Goal: Find specific page/section: Find specific page/section

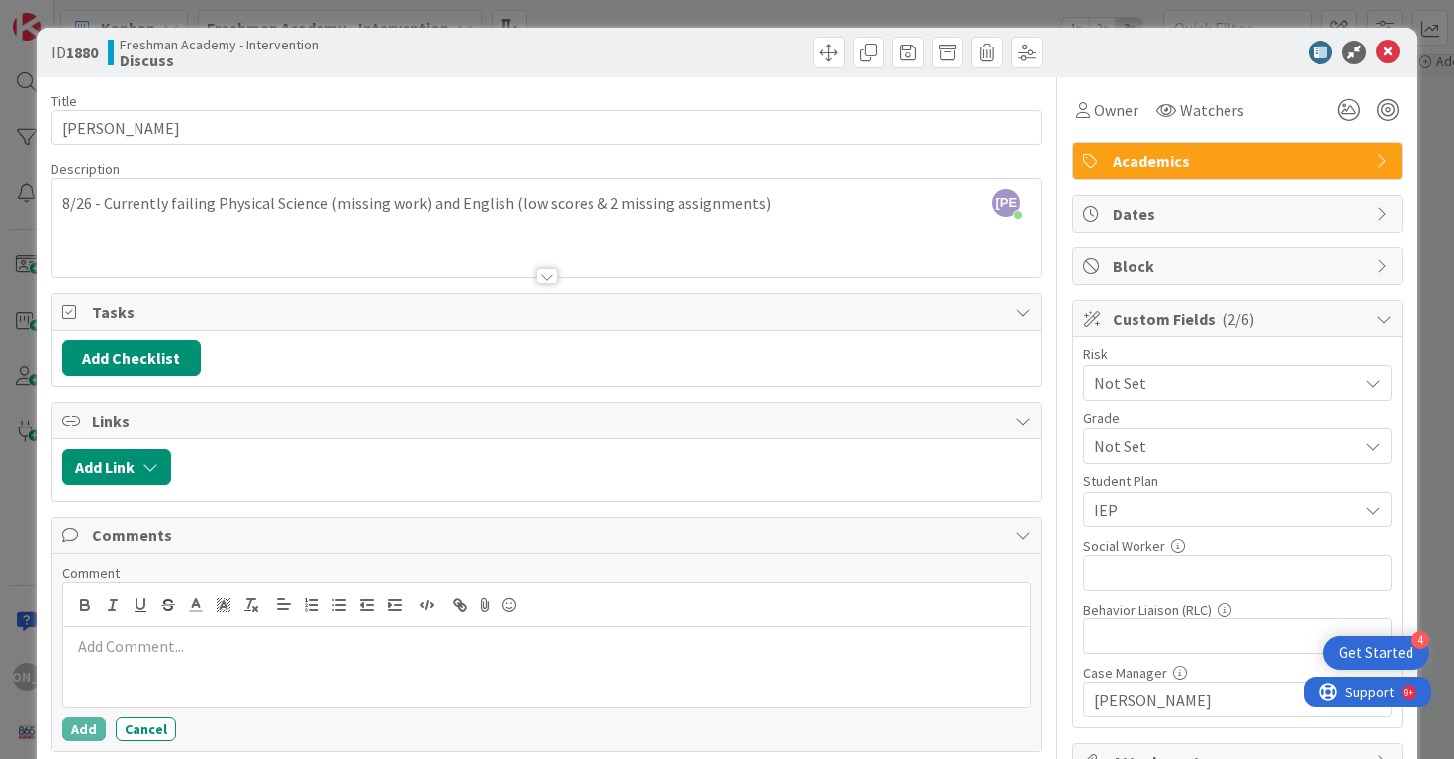
click at [1381, 56] on icon at bounding box center [1388, 53] width 24 height 24
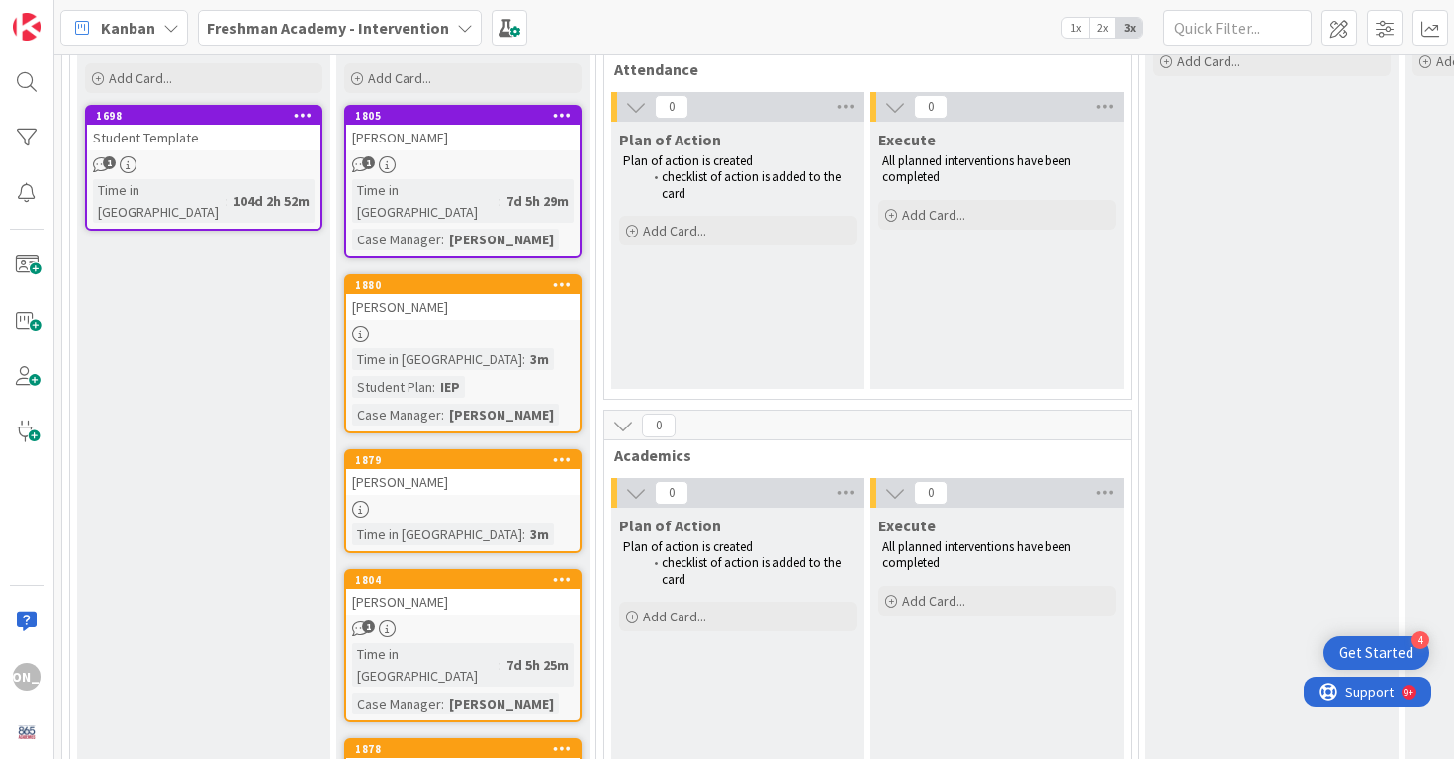
click at [482, 321] on link "1880 [PERSON_NAME] Time in Column : 3m Student Plan : IEP Case Manager : [PERSO…" at bounding box center [462, 353] width 237 height 159
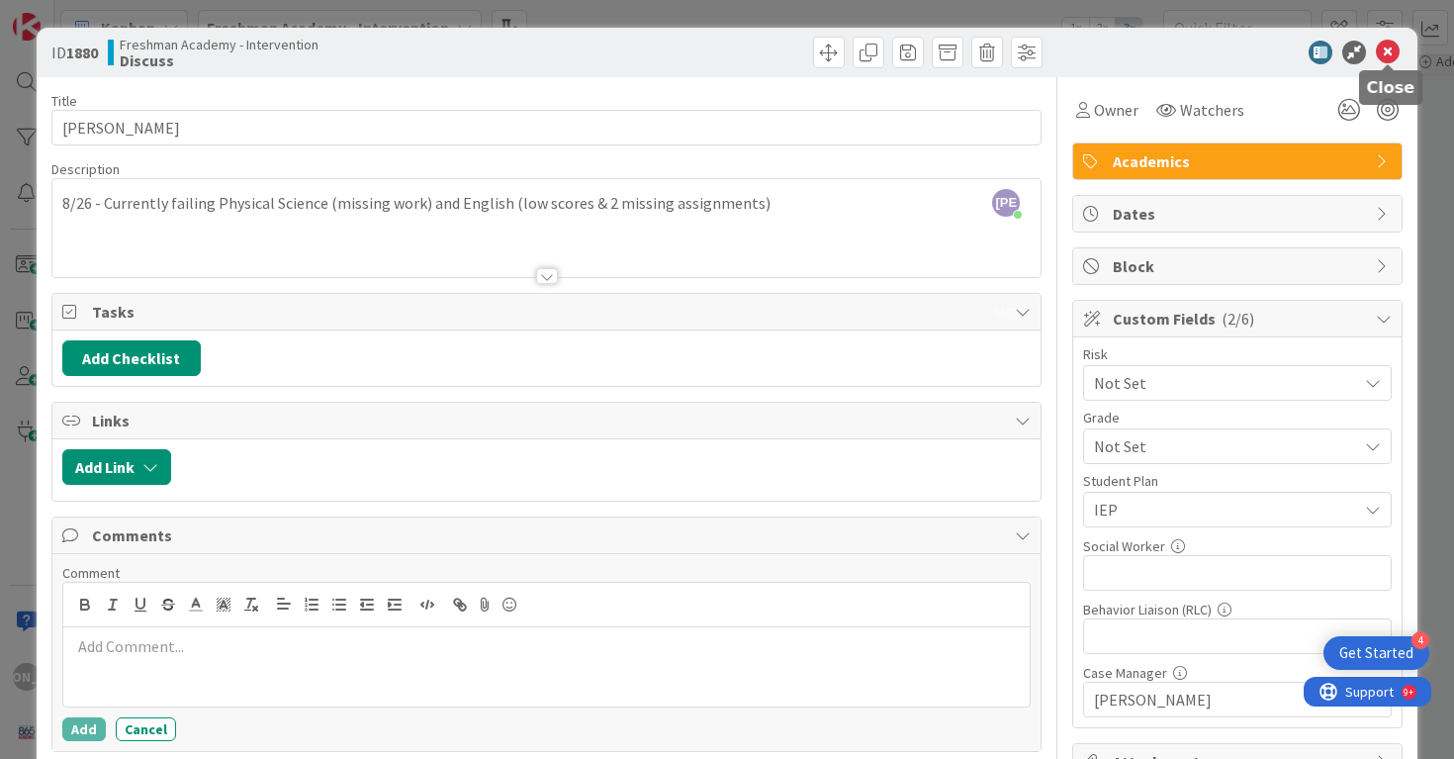
click at [1379, 46] on icon at bounding box center [1388, 53] width 24 height 24
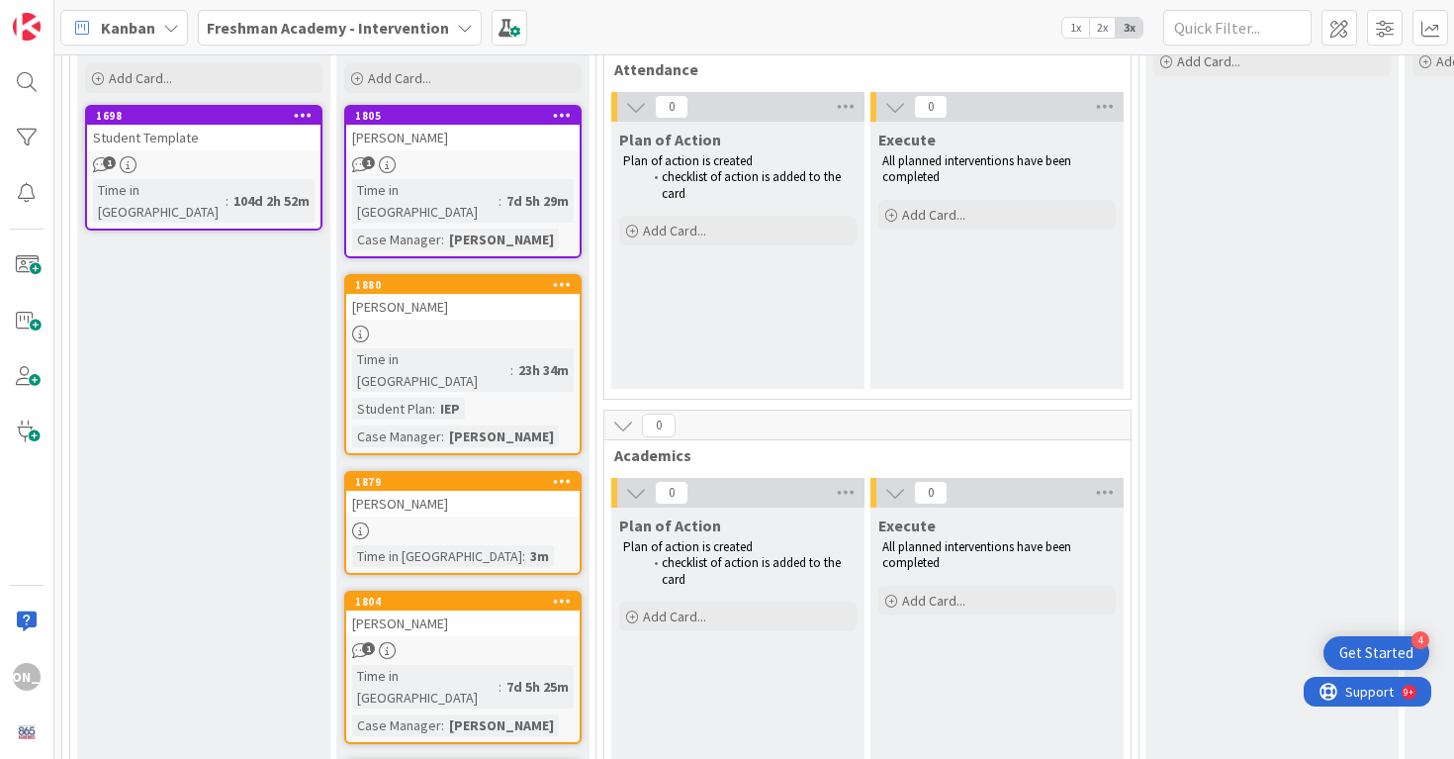
click at [495, 142] on div "[PERSON_NAME]" at bounding box center [462, 138] width 233 height 26
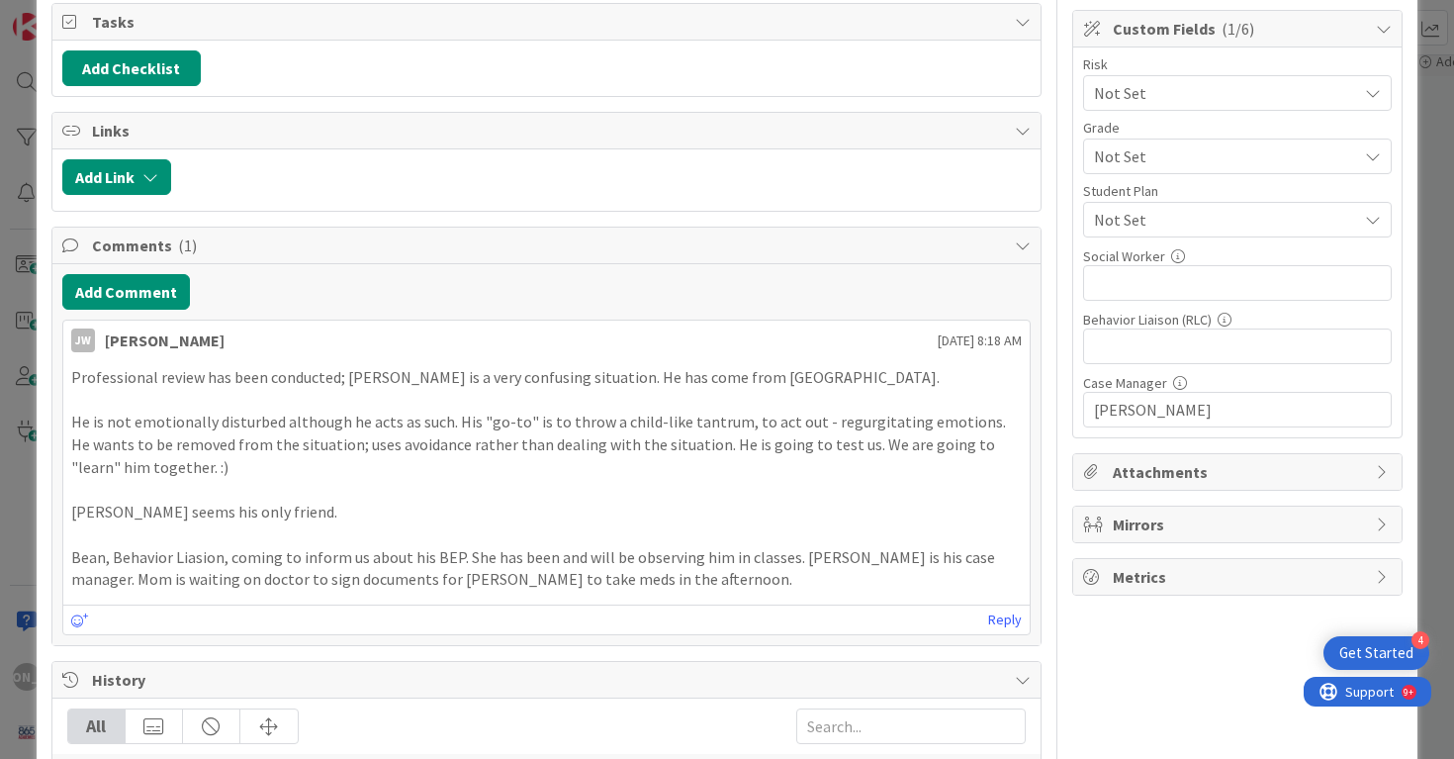
scroll to position [295, 0]
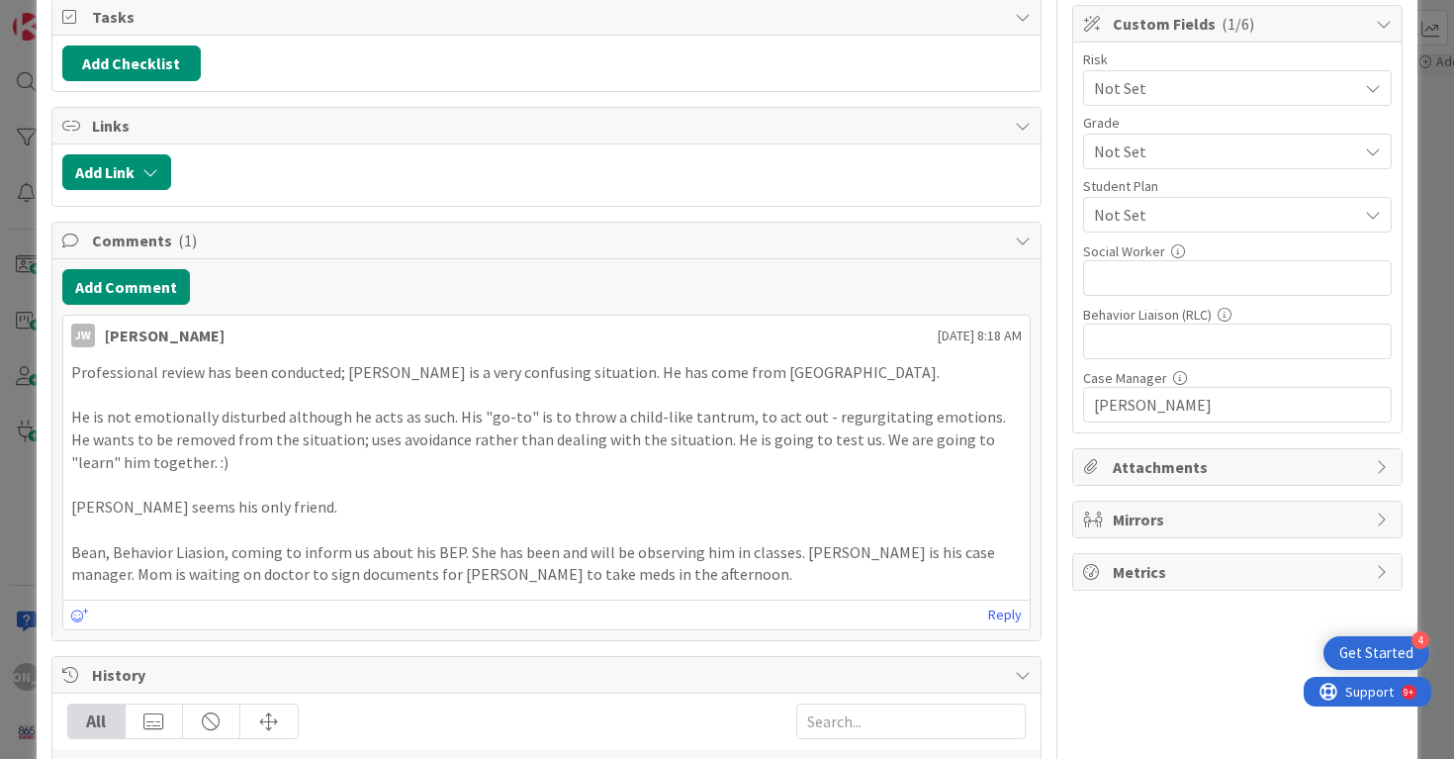
click at [683, 573] on p "Bean, Behavior Liasion, coming to inform us about his BEP. She has been and wil…" at bounding box center [546, 563] width 951 height 45
click at [620, 571] on p "Bean, Behavior Liasion, coming to inform us about his BEP. She has been and wil…" at bounding box center [546, 563] width 951 height 45
click at [648, 576] on p "Bean, Behavior Liasion, coming to inform us about his BEP. She has been and wil…" at bounding box center [546, 563] width 951 height 45
click at [700, 562] on p "Bean, Behavior Liasion, coming to inform us about his BEP. She has been and wil…" at bounding box center [546, 563] width 951 height 45
click at [696, 574] on p "Bean, Behavior Liasion, coming to inform us about his BEP. She has been and wil…" at bounding box center [546, 563] width 951 height 45
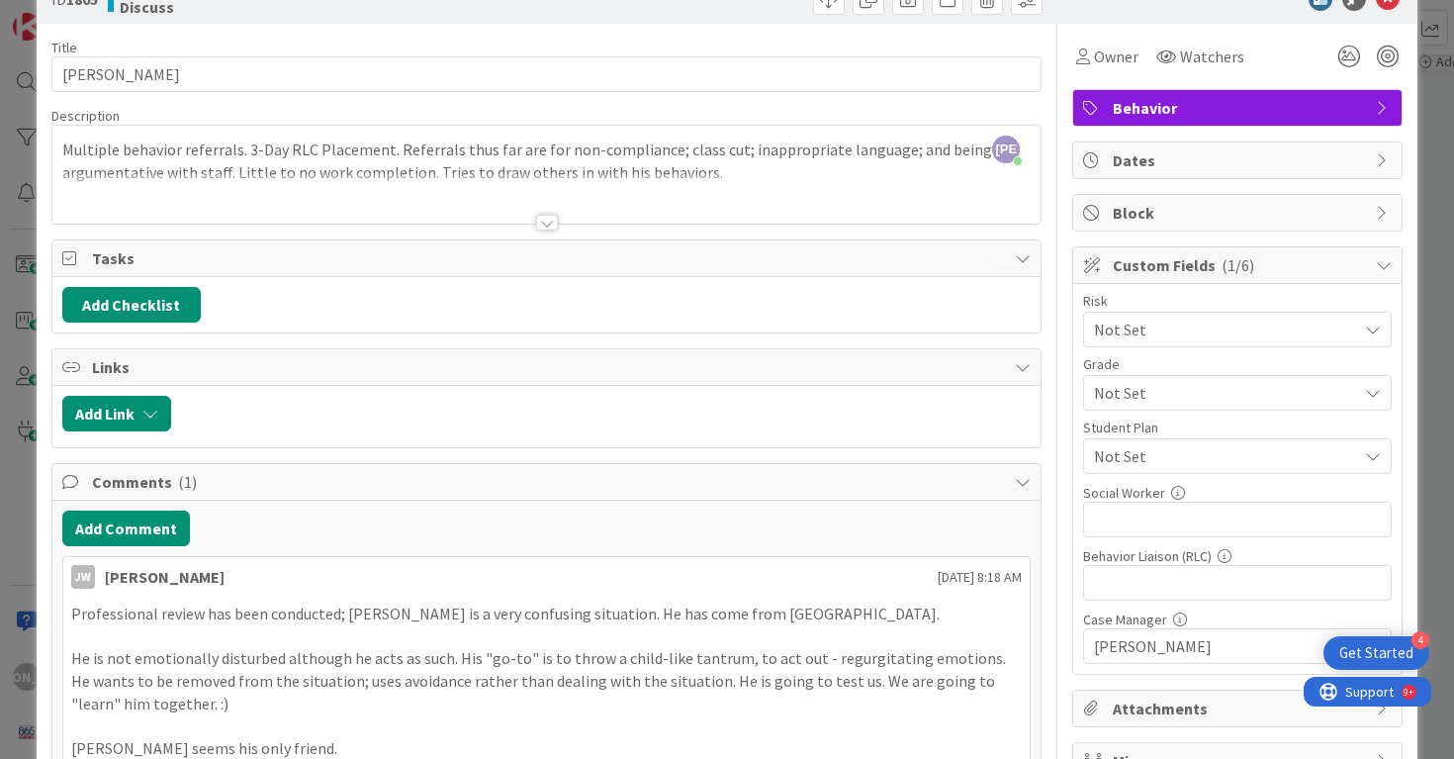
scroll to position [41, 0]
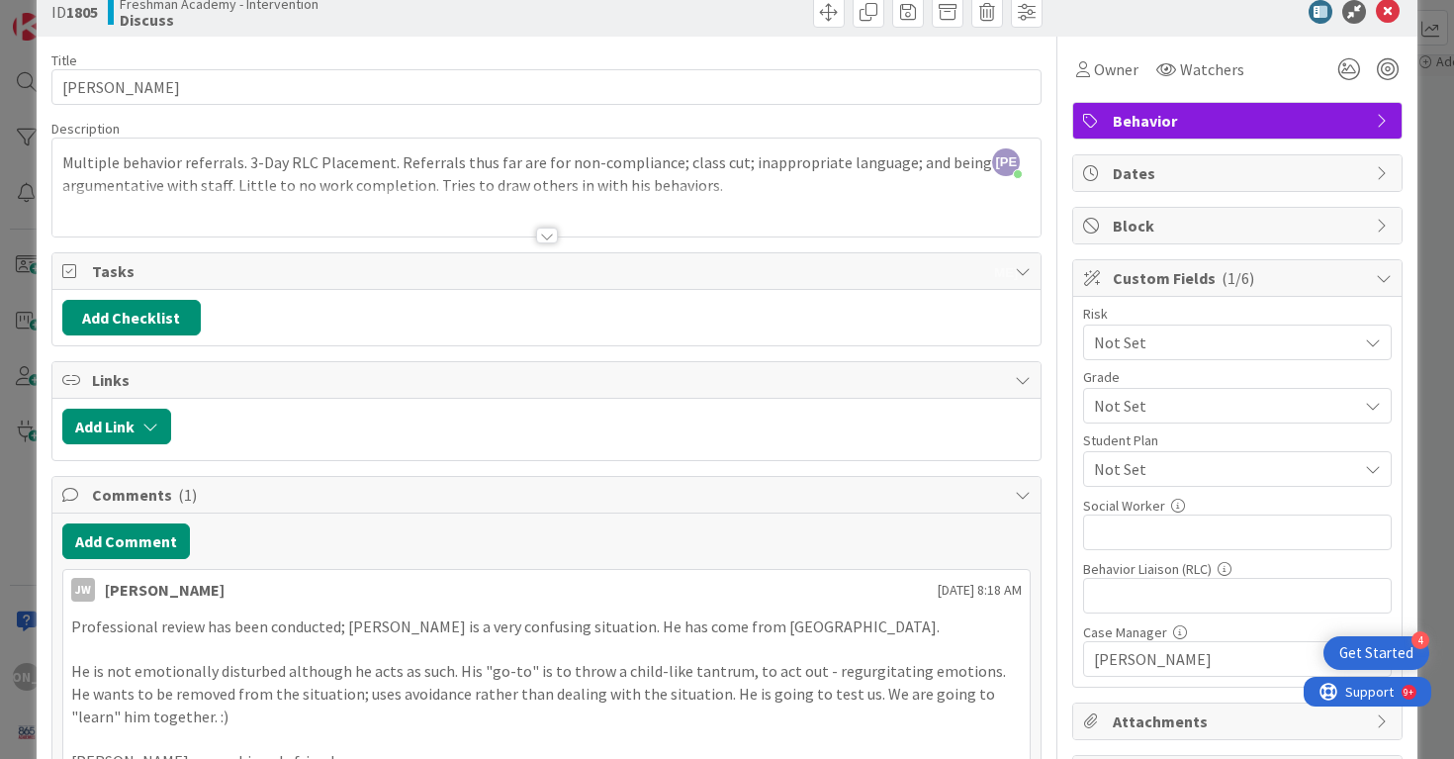
click at [540, 231] on div at bounding box center [547, 235] width 22 height 16
